Goal: Obtain resource: Download file/media

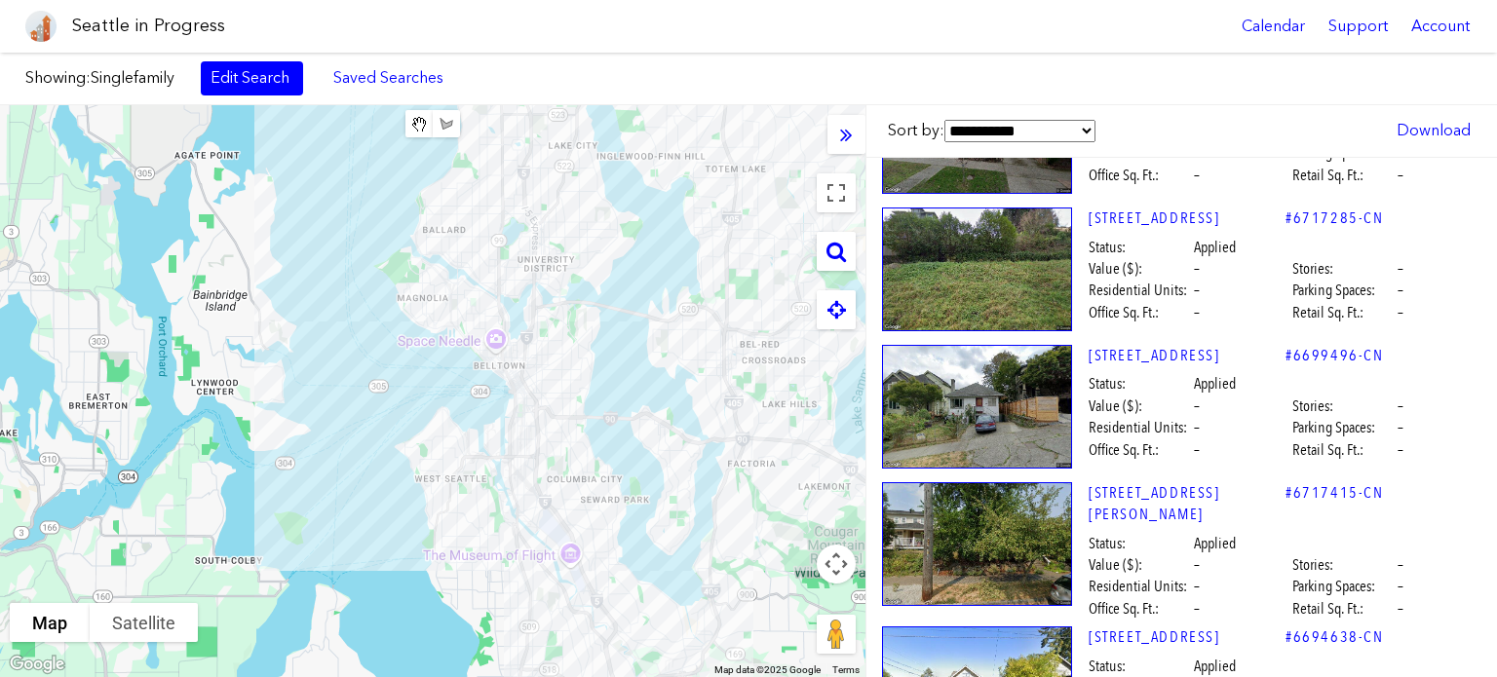
scroll to position [62499, 0]
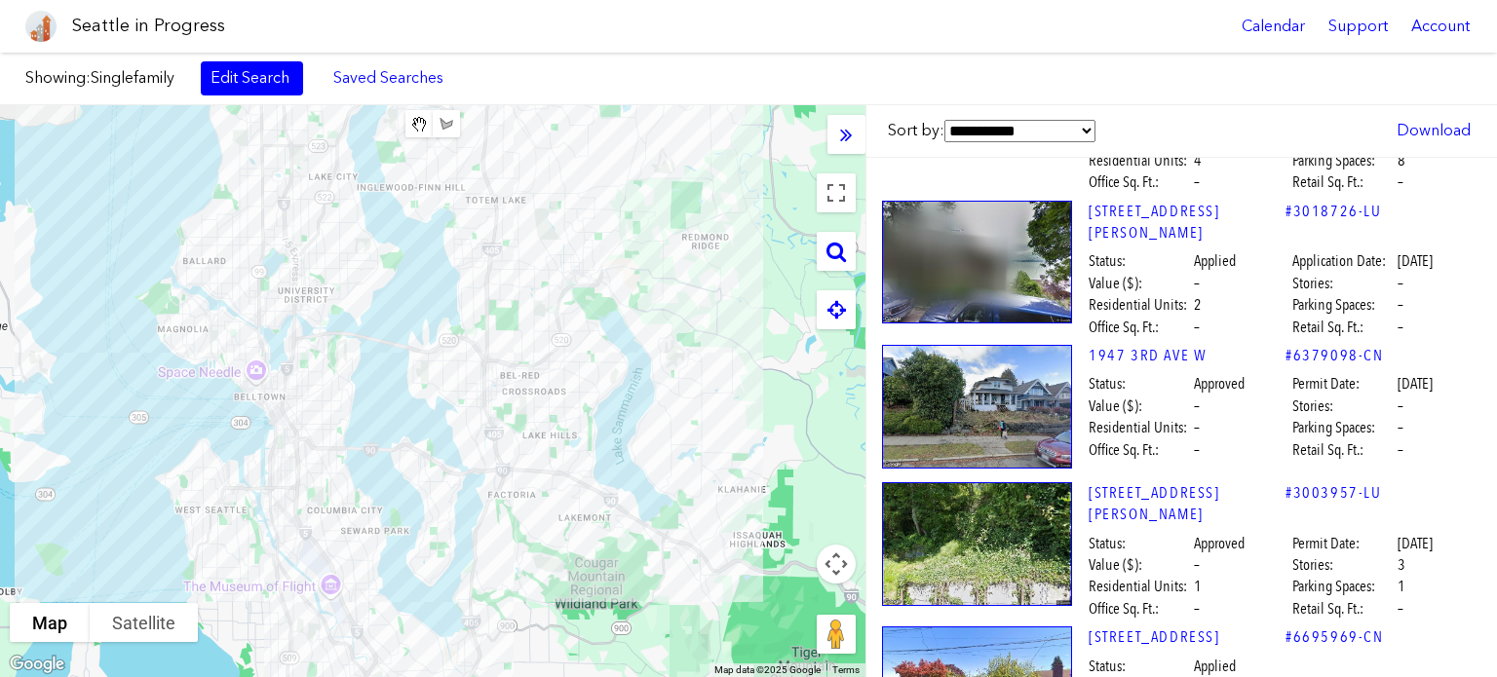
drag, startPoint x: 605, startPoint y: 387, endPoint x: 364, endPoint y: 419, distance: 242.8
click at [364, 419] on div "To navigate, press the arrow keys." at bounding box center [432, 391] width 865 height 572
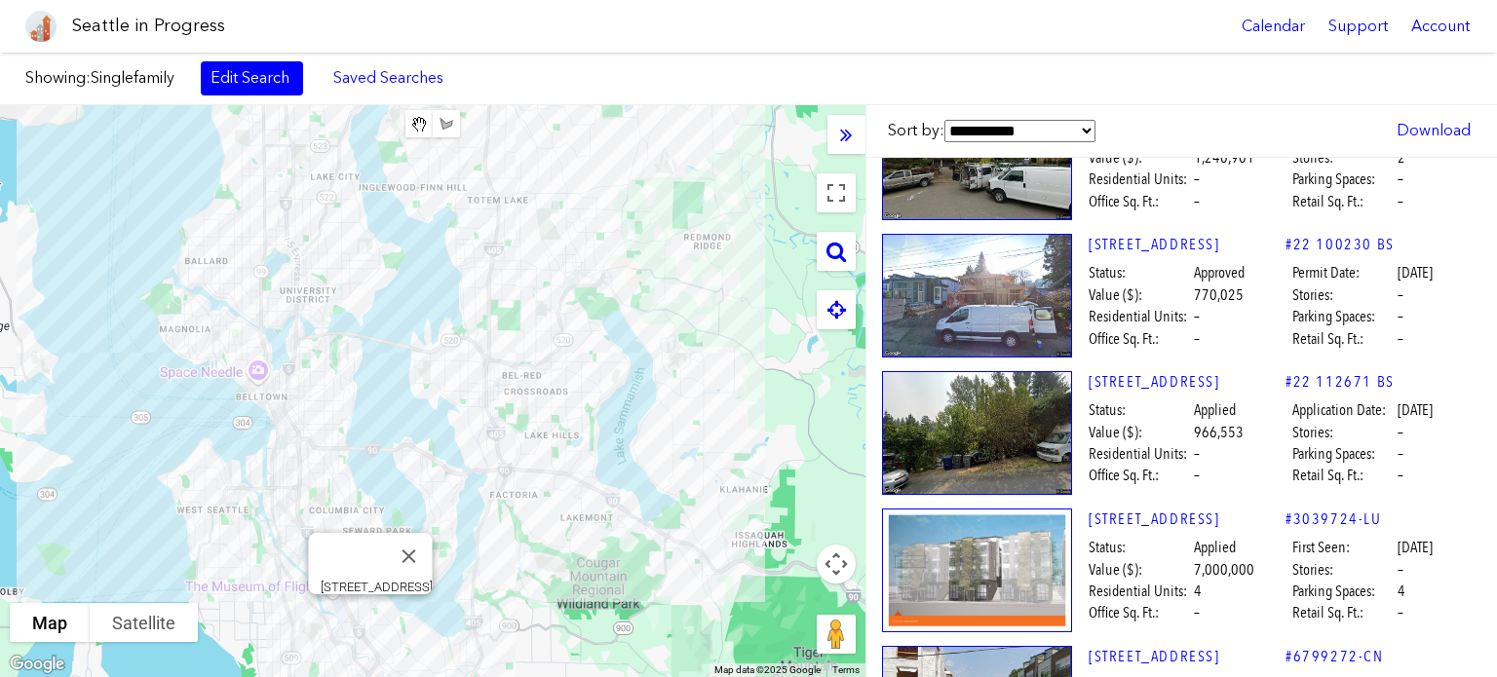
scroll to position [46740, 0]
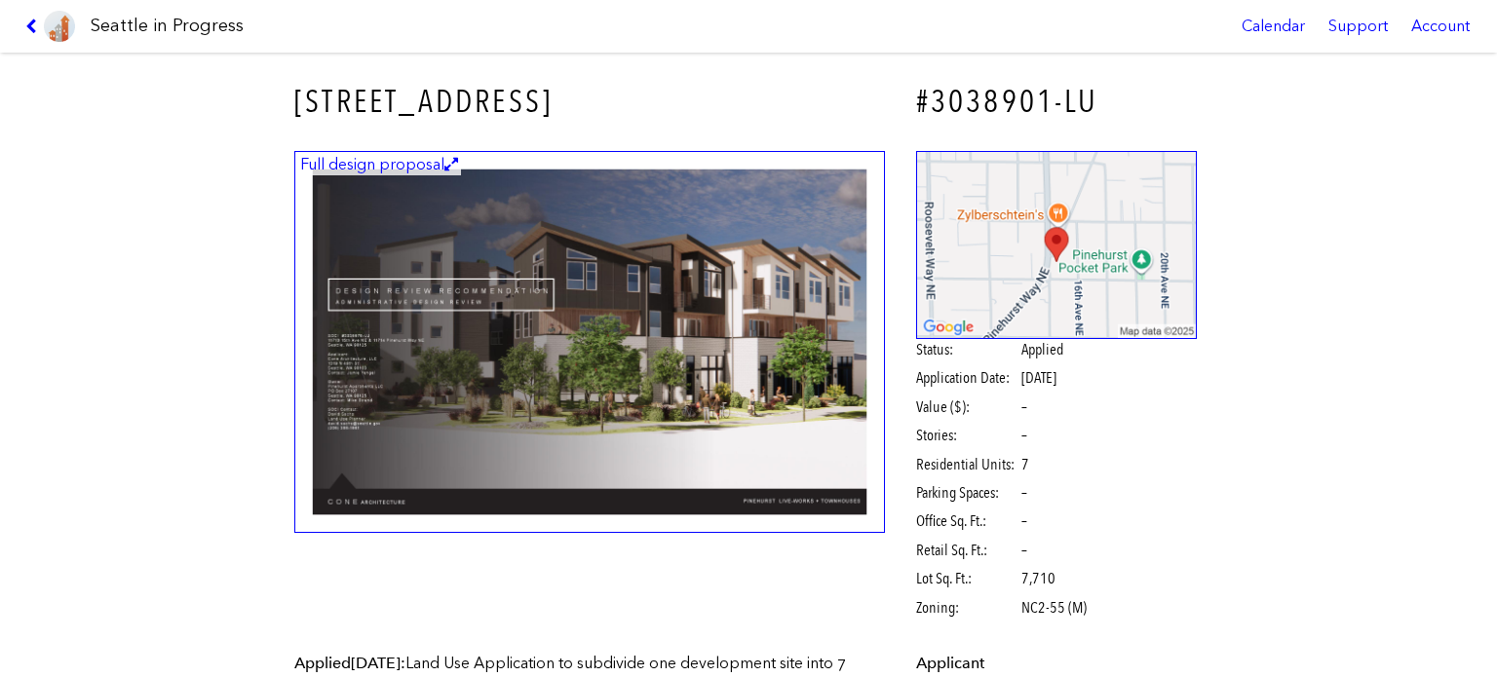
click at [721, 377] on img at bounding box center [589, 342] width 591 height 383
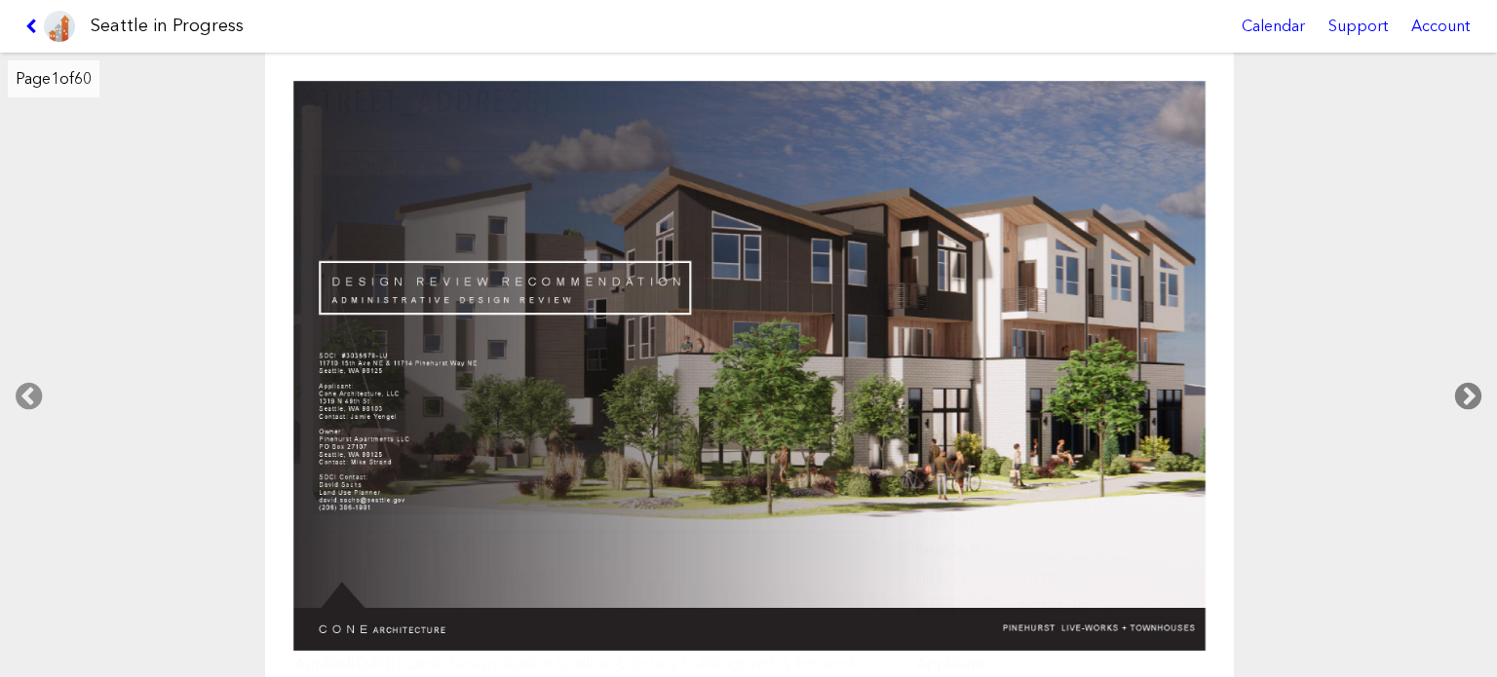
click at [1466, 399] on icon at bounding box center [1467, 396] width 57 height 62
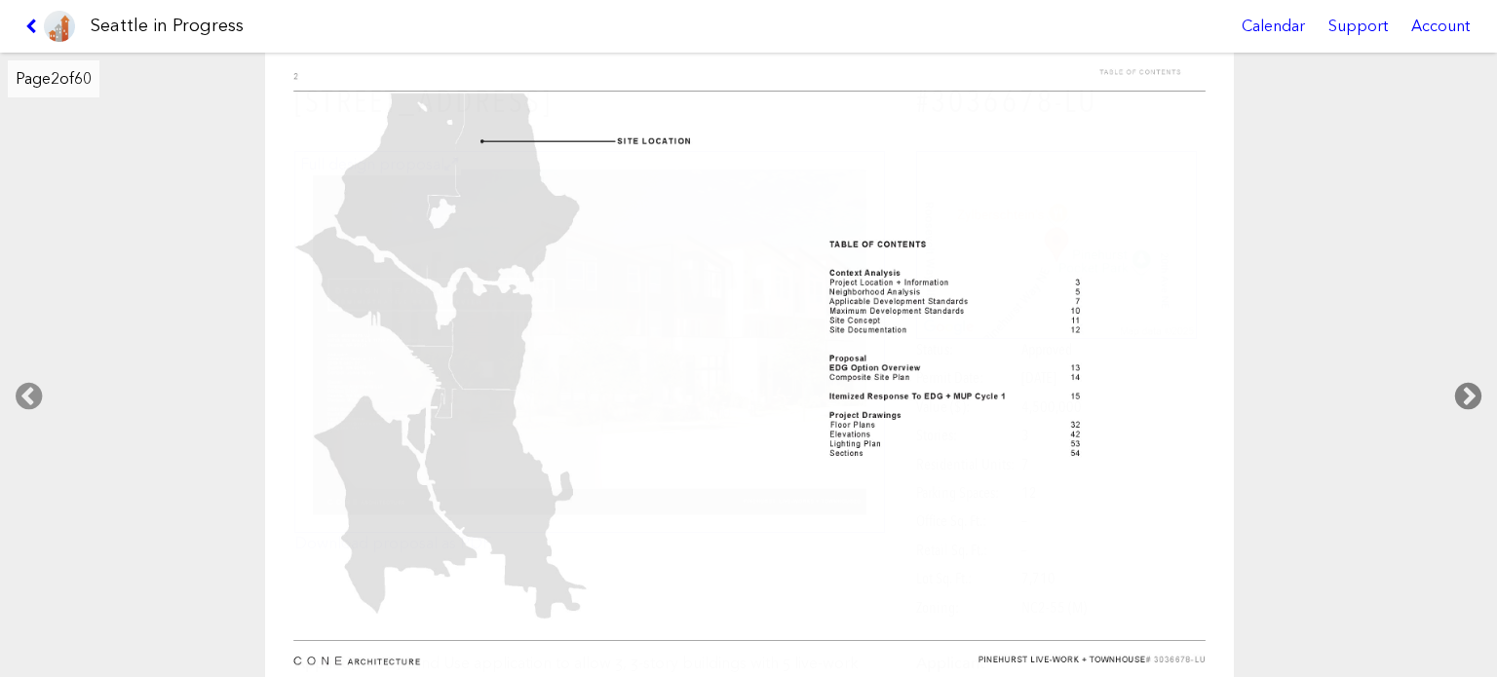
click at [1465, 383] on icon at bounding box center [1467, 396] width 57 height 62
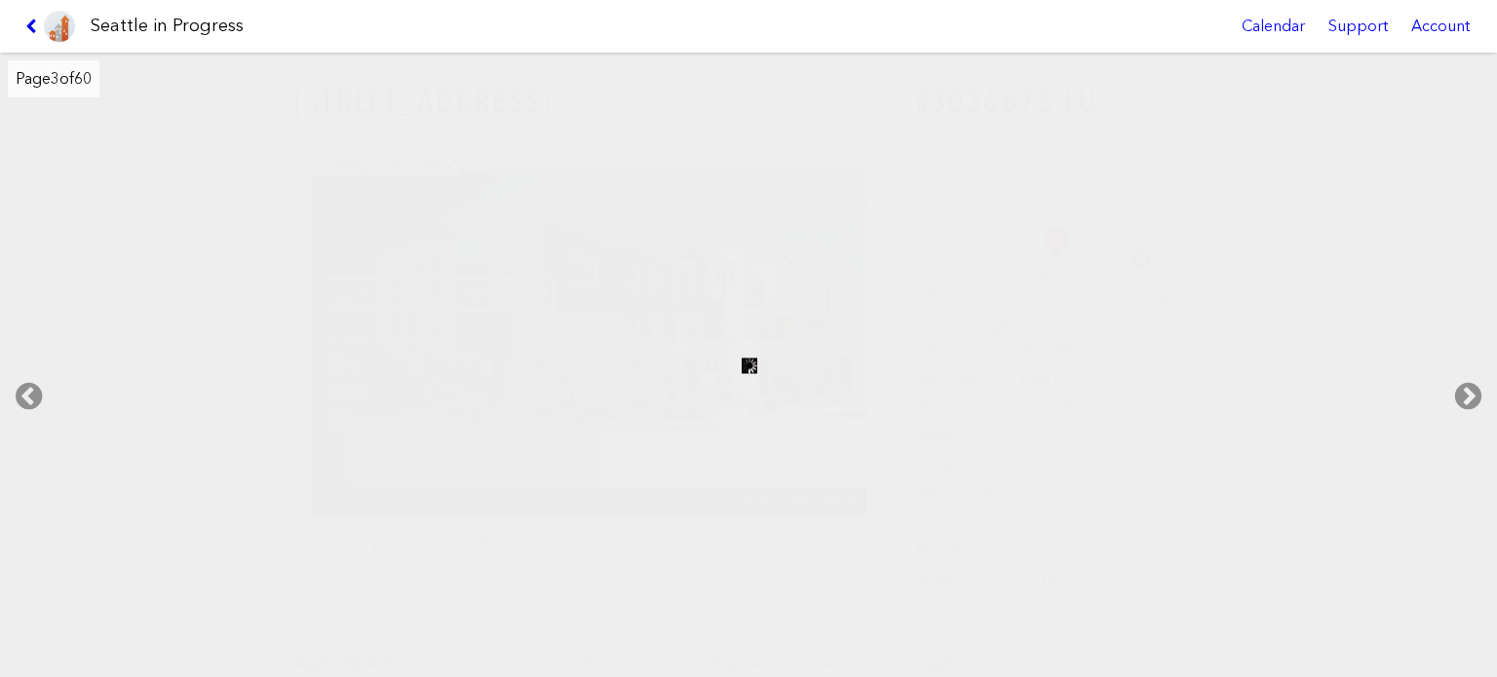
click at [27, 26] on icon at bounding box center [34, 27] width 19 height 16
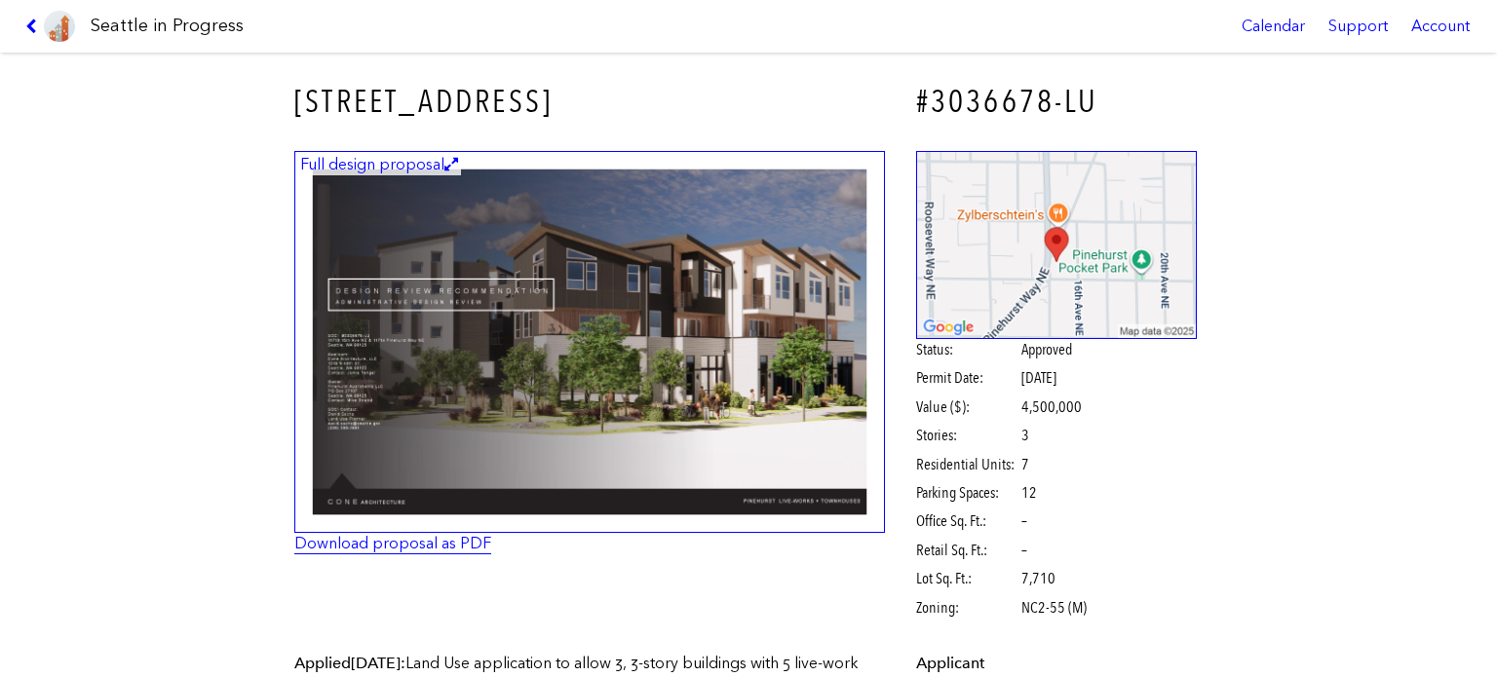
click at [405, 548] on link "Download proposal as PDF" at bounding box center [392, 543] width 197 height 19
click at [26, 26] on icon at bounding box center [34, 27] width 19 height 16
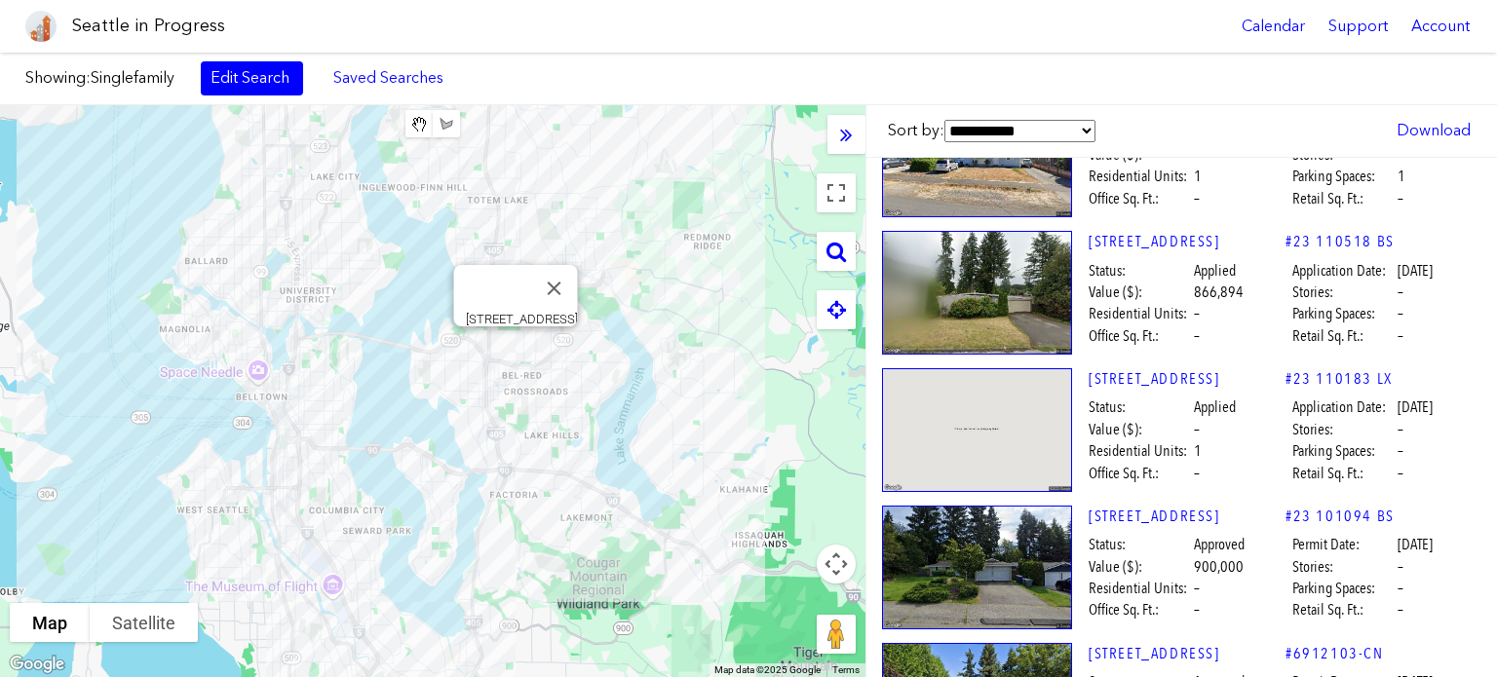
scroll to position [32919, 0]
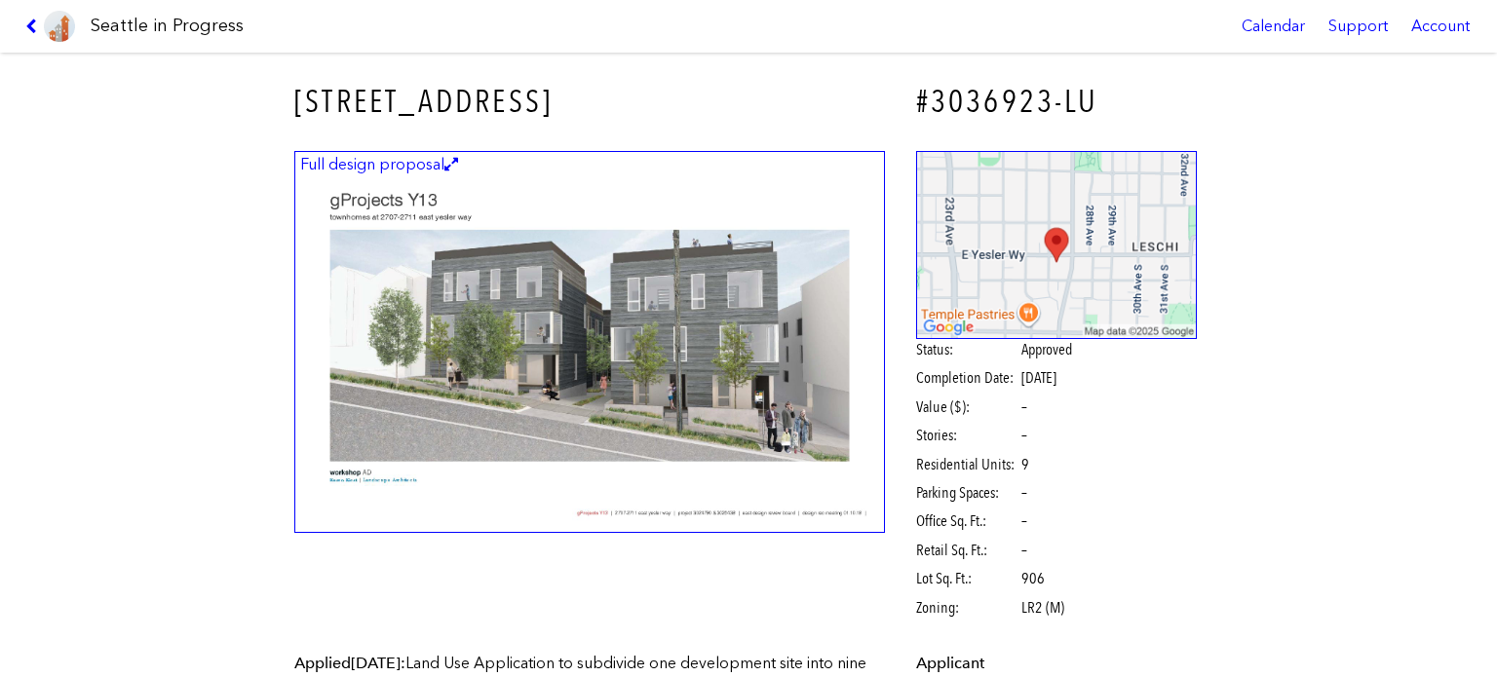
click at [710, 424] on img at bounding box center [589, 342] width 591 height 383
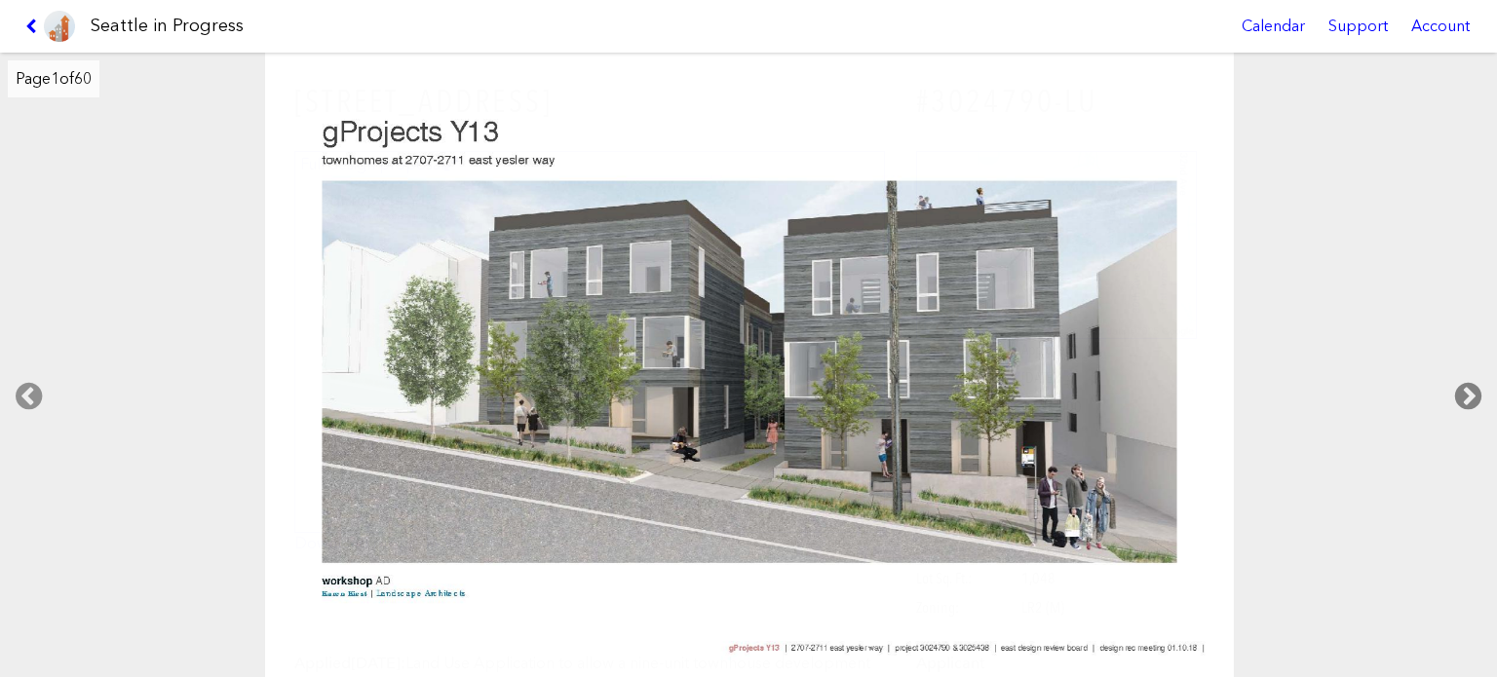
click at [1455, 392] on icon at bounding box center [1467, 396] width 57 height 62
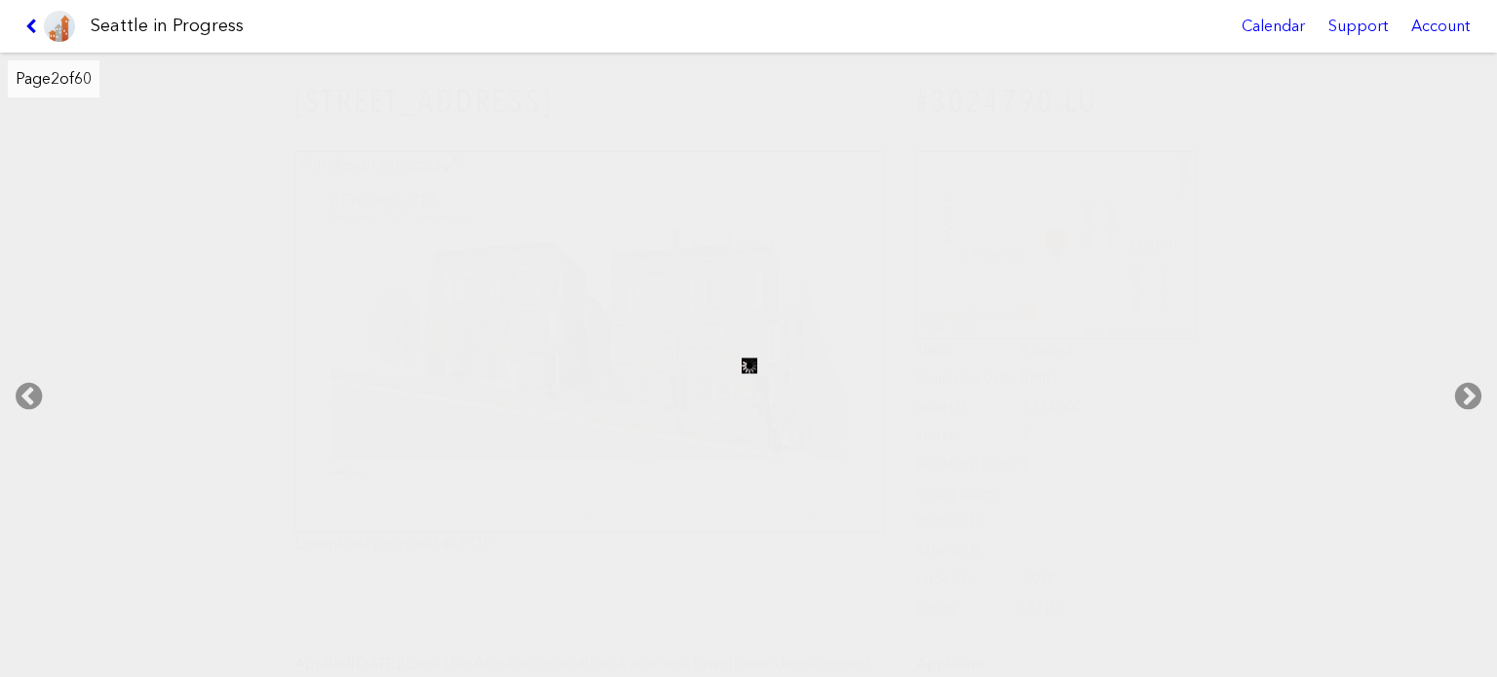
click at [29, 19] on icon at bounding box center [34, 27] width 19 height 16
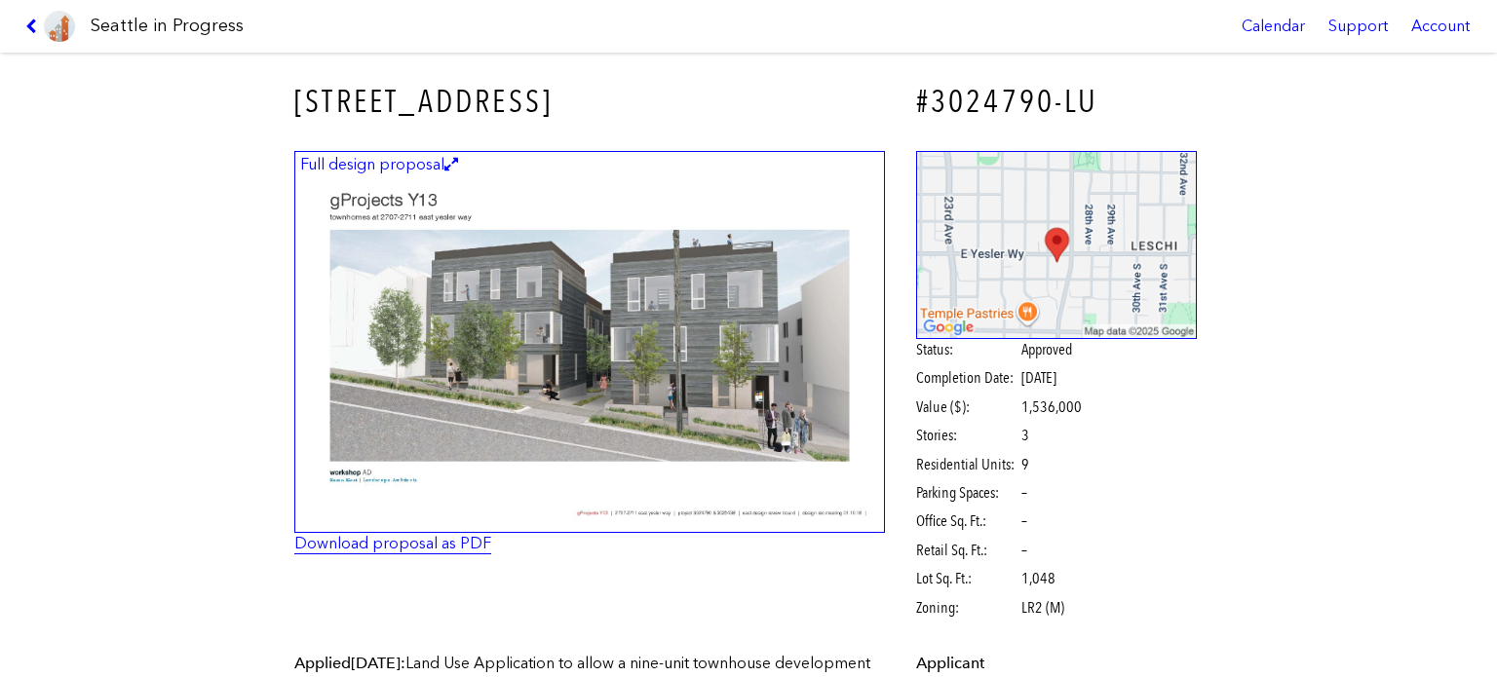
click at [445, 538] on link "Download proposal as PDF" at bounding box center [392, 543] width 197 height 19
click at [27, 19] on icon at bounding box center [34, 27] width 19 height 16
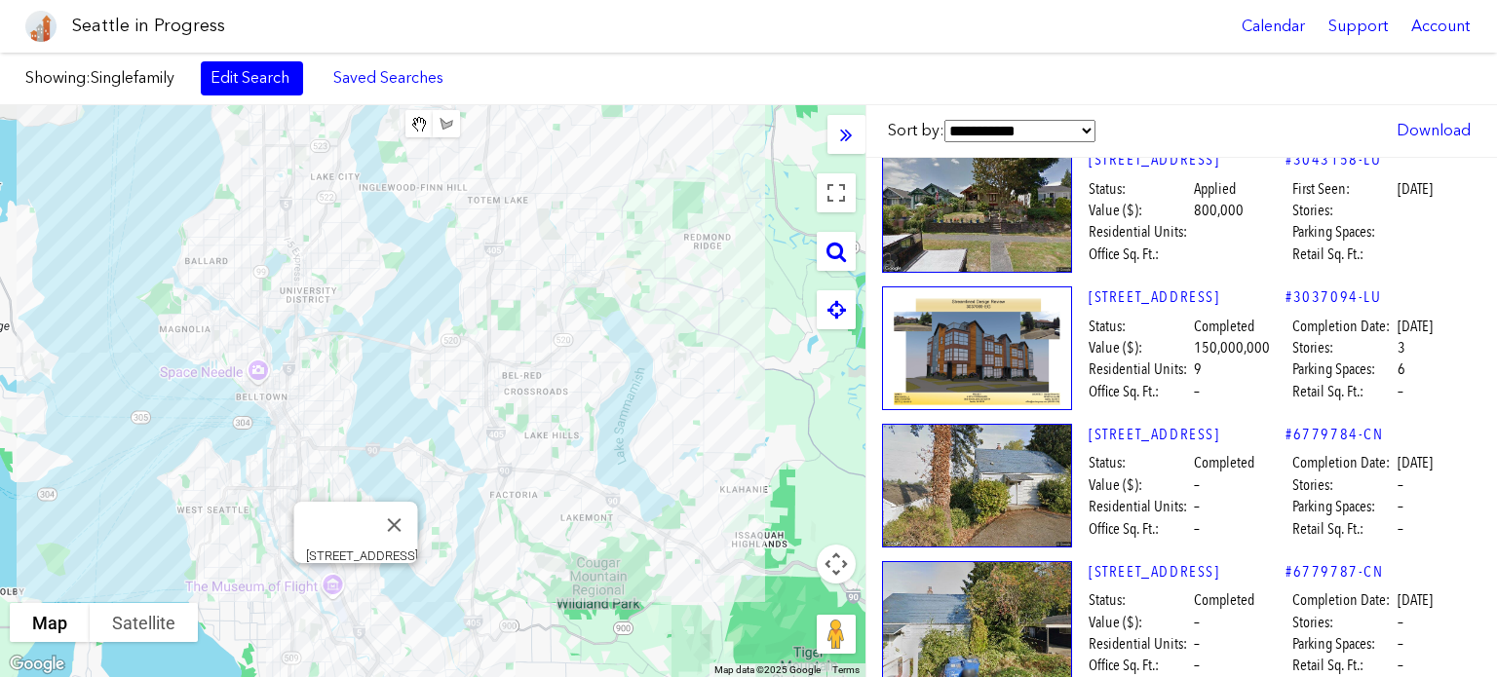
scroll to position [487, 0]
